Goal: Information Seeking & Learning: Learn about a topic

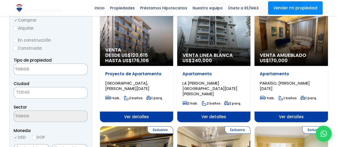
scroll to position [80, 0]
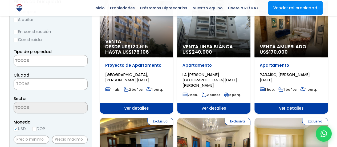
click at [57, 65] on textarea "Search" at bounding box center [40, 60] width 52 height 11
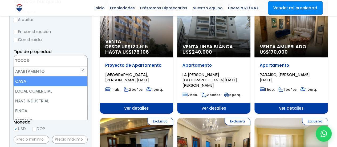
click at [50, 79] on li "CASA" at bounding box center [51, 81] width 74 height 10
select select "house"
click at [17, 82] on li "CASA" at bounding box center [51, 81] width 74 height 10
select select
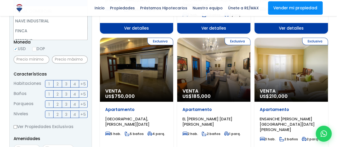
scroll to position [187, 0]
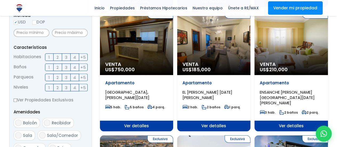
click at [50, 59] on form "Comprar Alquilar En construcción Construida Tipo de propiedad APARTAMENTO CASA …" at bounding box center [51, 73] width 74 height 343
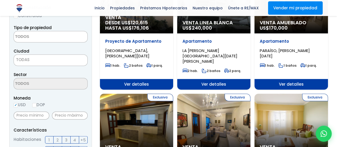
scroll to position [184, 0]
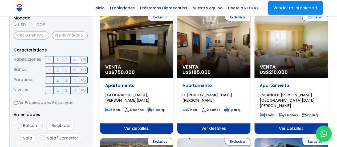
click at [51, 62] on label "1" at bounding box center [49, 59] width 9 height 7
click at [0, 0] on input "1" at bounding box center [0, 0] width 0 height 0
click at [59, 59] on label "2" at bounding box center [58, 59] width 9 height 7
click at [0, 0] on input "2" at bounding box center [0, 0] width 0 height 0
click at [50, 68] on span "1" at bounding box center [49, 70] width 1 height 7
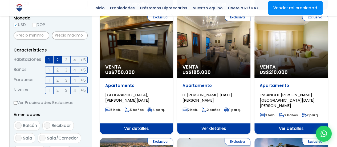
click at [0, 0] on input "1" at bounding box center [0, 0] width 0 height 0
click at [57, 70] on span "2" at bounding box center [58, 70] width 2 height 7
click at [0, 0] on input "2" at bounding box center [0, 0] width 0 height 0
click at [47, 80] on label "1" at bounding box center [49, 79] width 9 height 7
click at [0, 0] on input "1" at bounding box center [0, 0] width 0 height 0
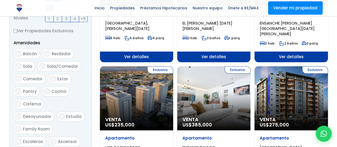
scroll to position [264, 0]
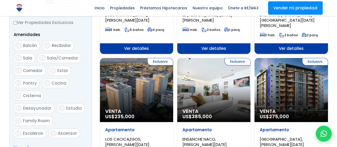
click at [34, 46] on label "Balcón" at bounding box center [27, 46] width 26 height 10
click at [22, 46] on input "Balcón" at bounding box center [18, 45] width 6 height 6
checkbox input "true"
click at [56, 84] on span "Cocina" at bounding box center [58, 83] width 15 height 6
click at [50, 84] on input "Cocina" at bounding box center [47, 83] width 6 height 6
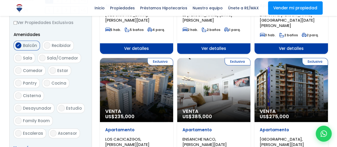
checkbox input "true"
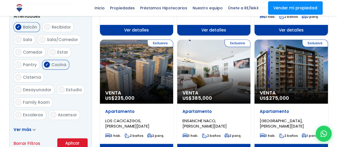
scroll to position [291, 0]
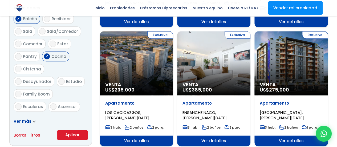
click at [66, 79] on span "Estudio" at bounding box center [74, 82] width 16 height 6
click at [58, 79] on input "Estudio" at bounding box center [61, 81] width 6 height 6
checkbox input "true"
click at [30, 116] on span "Terraza techada" at bounding box center [40, 119] width 35 height 6
click at [22, 116] on input "Terraza techada" at bounding box center [18, 119] width 6 height 6
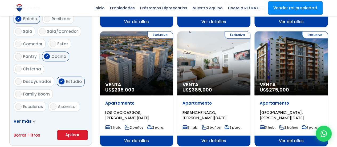
checkbox input "true"
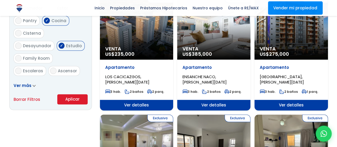
scroll to position [371, 0]
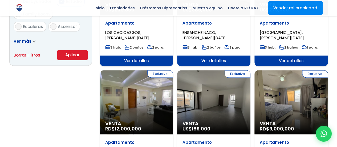
click at [76, 57] on button "Aplicar" at bounding box center [72, 55] width 30 height 10
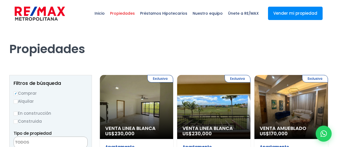
select select
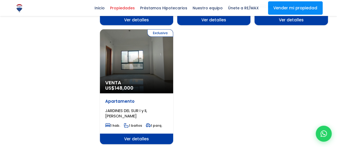
scroll to position [720, 0]
